Goal: Information Seeking & Learning: Learn about a topic

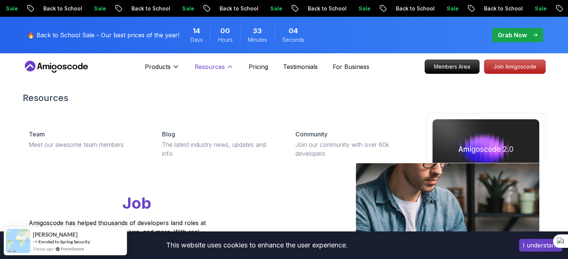
click at [229, 67] on icon at bounding box center [229, 66] width 7 height 7
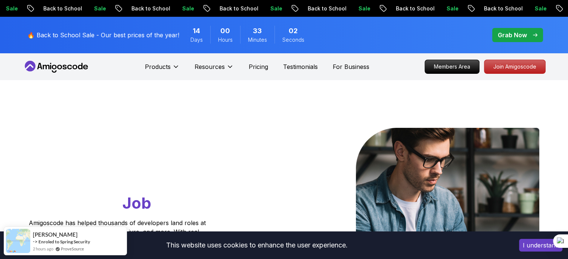
click at [151, 37] on p "🔥 Back to School Sale - Our best prices of the year!" at bounding box center [103, 35] width 152 height 9
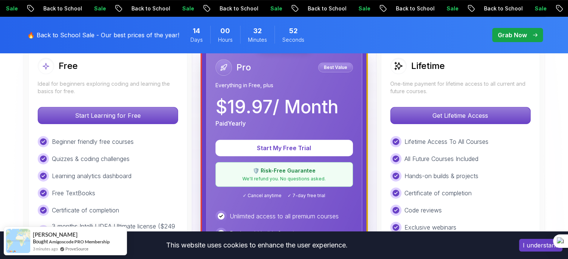
scroll to position [228, 0]
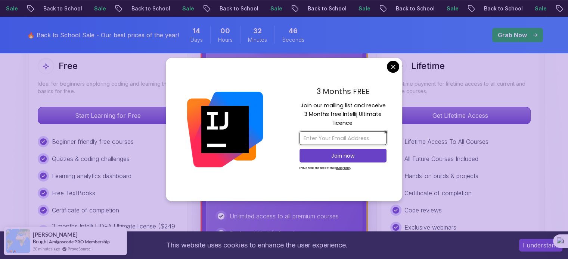
click at [321, 136] on input "email" at bounding box center [342, 138] width 87 height 14
type input "a"
type input "[PERSON_NAME][EMAIL_ADDRESS][DOMAIN_NAME]"
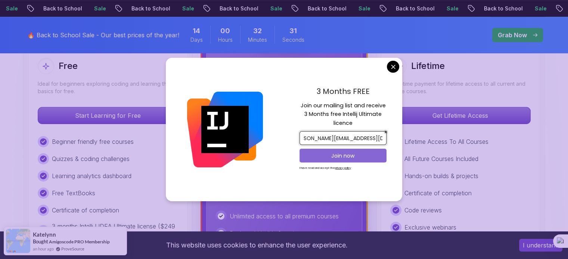
click at [340, 154] on p "Join now" at bounding box center [343, 155] width 71 height 7
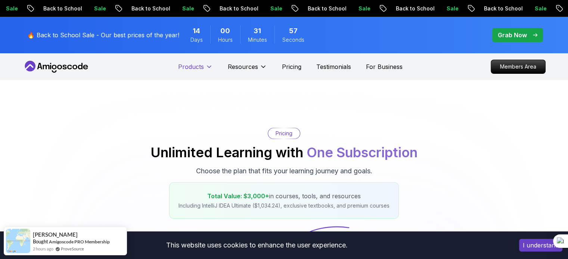
click at [210, 65] on icon at bounding box center [208, 66] width 7 height 7
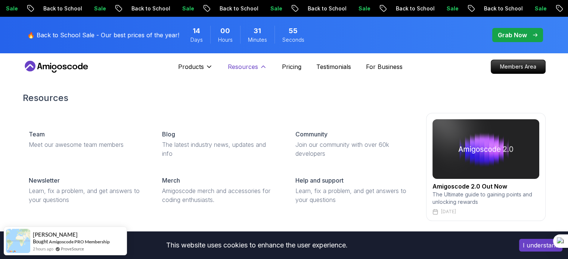
click at [257, 69] on p "Resources" at bounding box center [243, 66] width 30 height 9
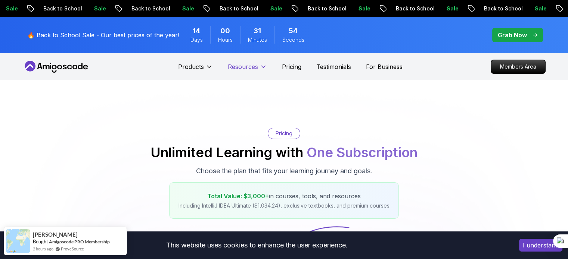
click at [259, 68] on icon at bounding box center [262, 66] width 7 height 7
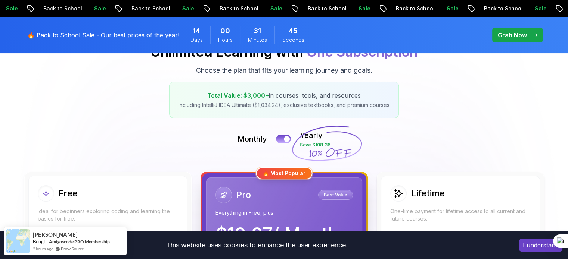
scroll to position [106, 0]
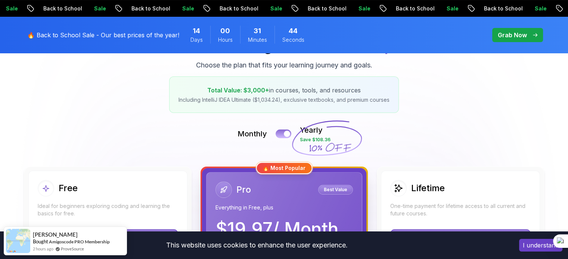
click at [281, 132] on button at bounding box center [284, 134] width 16 height 9
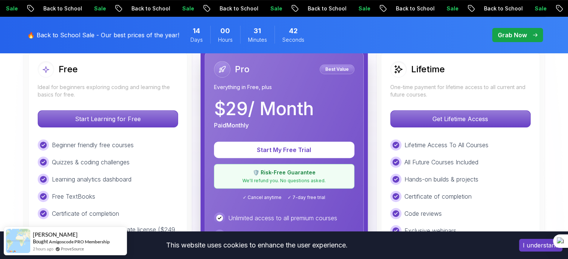
scroll to position [167, 0]
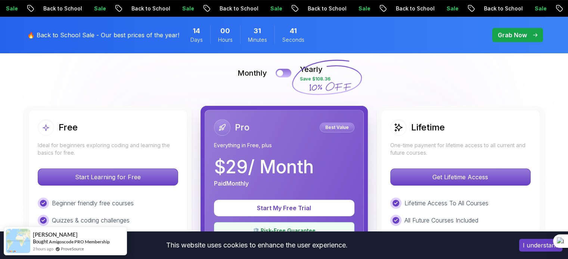
click at [280, 72] on div at bounding box center [280, 73] width 6 height 6
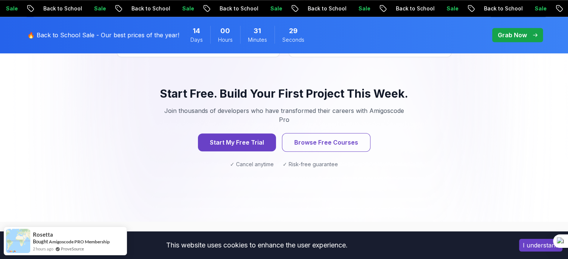
scroll to position [789, 0]
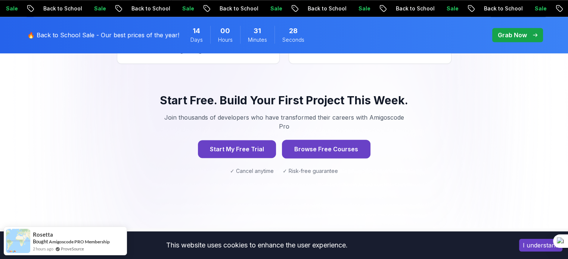
click at [306, 140] on button "Browse Free Courses" at bounding box center [326, 149] width 88 height 19
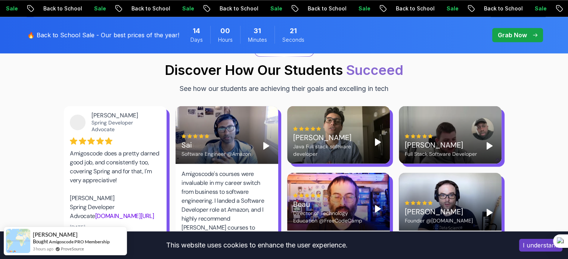
scroll to position [1007, 0]
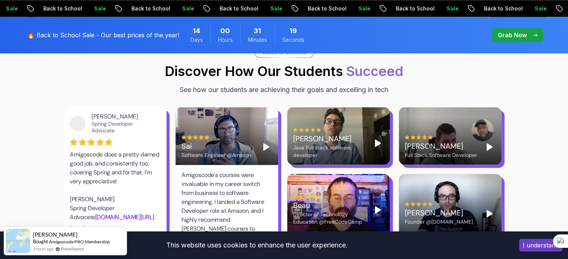
click at [76, 39] on p "🔥 Back to School Sale - Our best prices of the year!" at bounding box center [103, 35] width 152 height 9
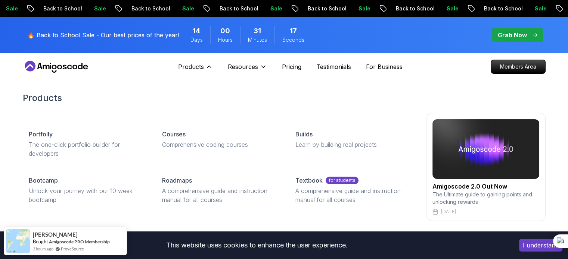
click at [208, 62] on div "Products Products Portfolly The one-click portfolio builder for developers Cour…" at bounding box center [195, 66] width 35 height 15
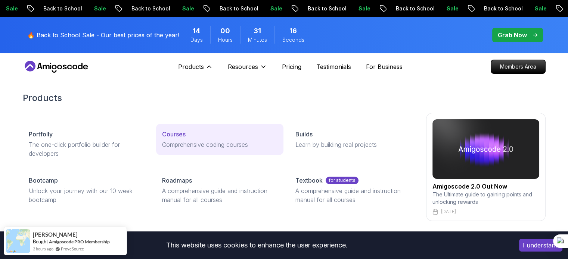
click at [185, 138] on p "Courses" at bounding box center [174, 134] width 24 height 9
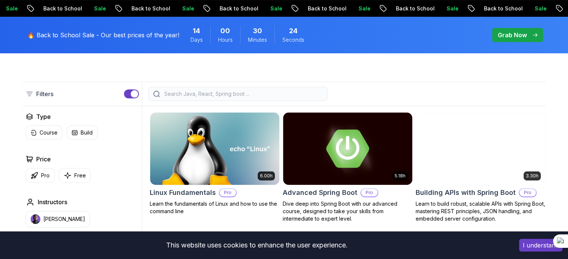
scroll to position [175, 0]
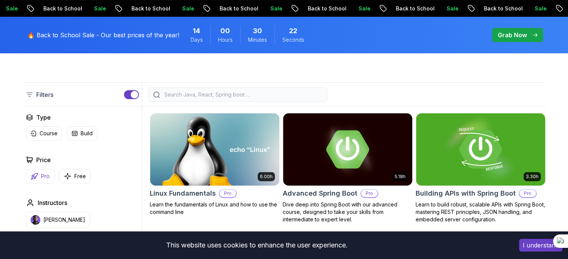
click at [39, 178] on button "Pro" at bounding box center [40, 176] width 29 height 15
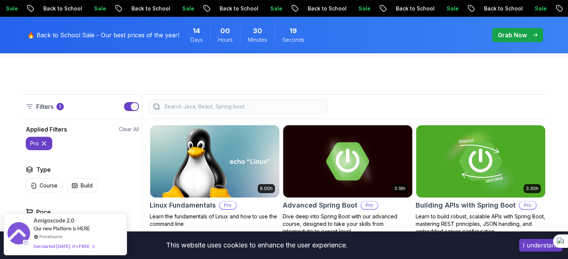
scroll to position [221, 0]
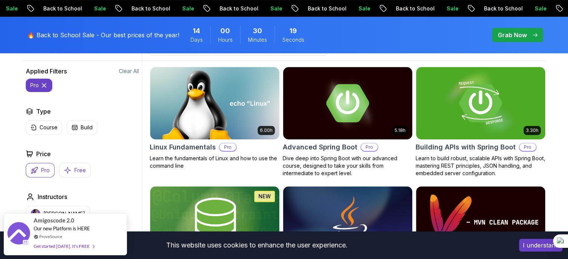
click at [68, 171] on icon "button" at bounding box center [67, 171] width 7 height 8
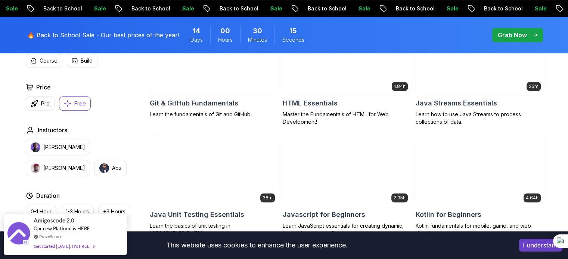
scroll to position [228, 0]
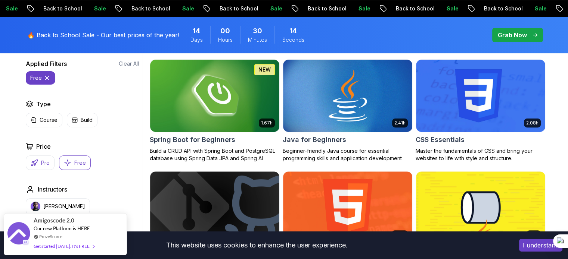
click at [44, 168] on button "Pro" at bounding box center [40, 163] width 29 height 15
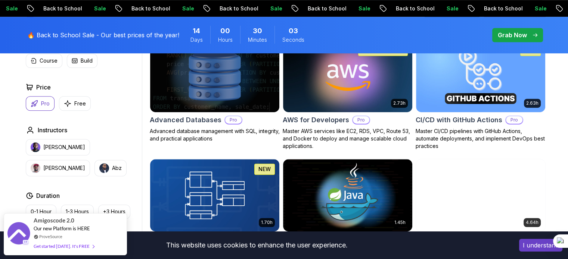
scroll to position [500, 0]
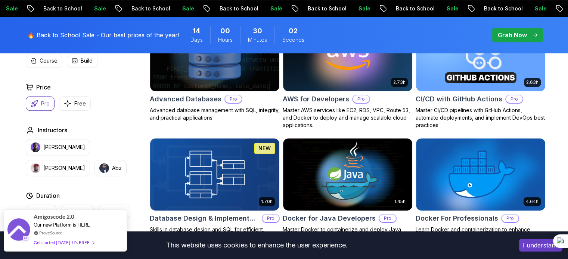
click at [72, 246] on div "Get started [DATE]. It's FREE" at bounding box center [64, 243] width 60 height 9
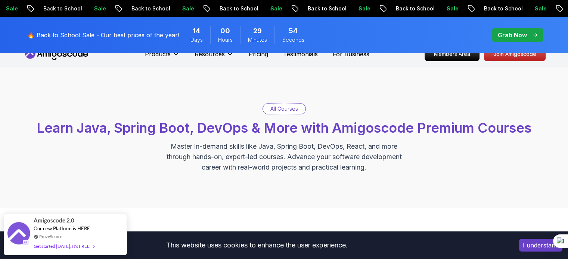
click at [275, 111] on p "All Courses" at bounding box center [284, 108] width 28 height 7
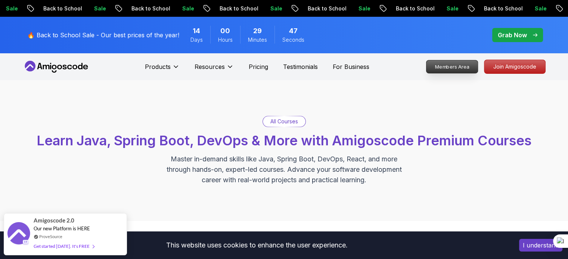
click at [449, 60] on p "Members Area" at bounding box center [452, 66] width 52 height 13
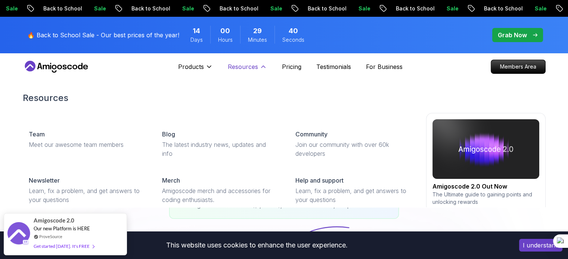
click at [260, 68] on icon at bounding box center [262, 66] width 7 height 7
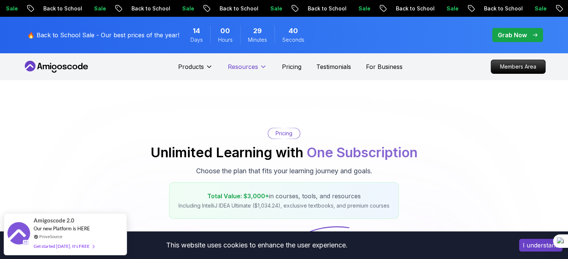
click at [261, 67] on icon at bounding box center [262, 66] width 7 height 7
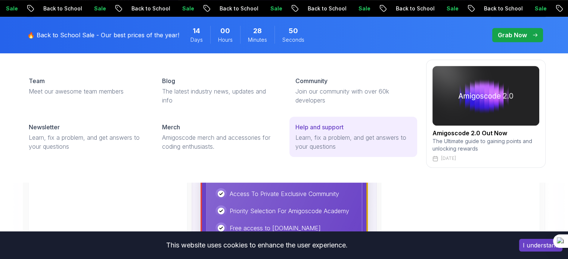
scroll to position [182, 0]
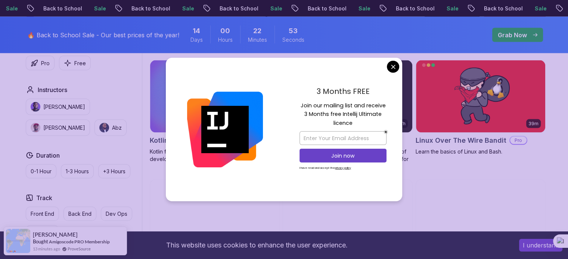
scroll to position [1537, 0]
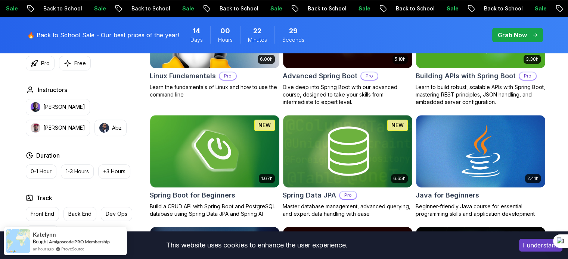
scroll to position [197, 0]
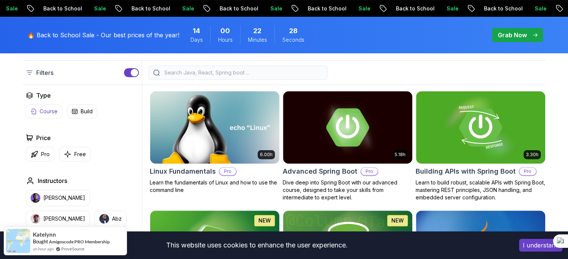
click at [47, 110] on p "Course" at bounding box center [49, 111] width 18 height 7
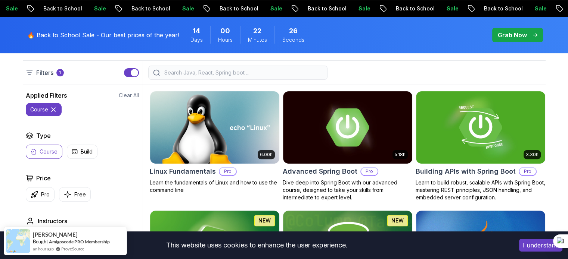
click at [53, 109] on icon at bounding box center [53, 109] width 7 height 7
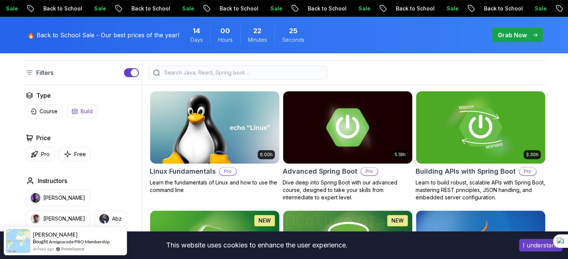
click at [72, 108] on button "Build" at bounding box center [82, 112] width 31 height 14
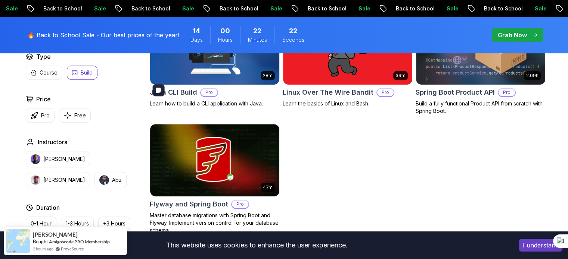
scroll to position [322, 0]
